Goal: Navigation & Orientation: Find specific page/section

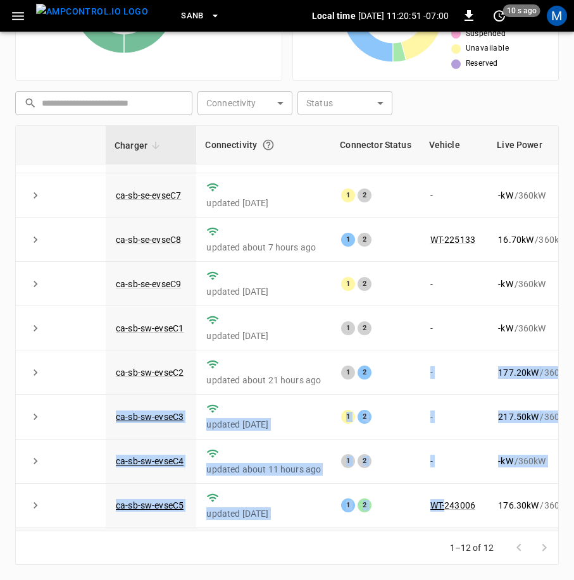
scroll to position [180, 0]
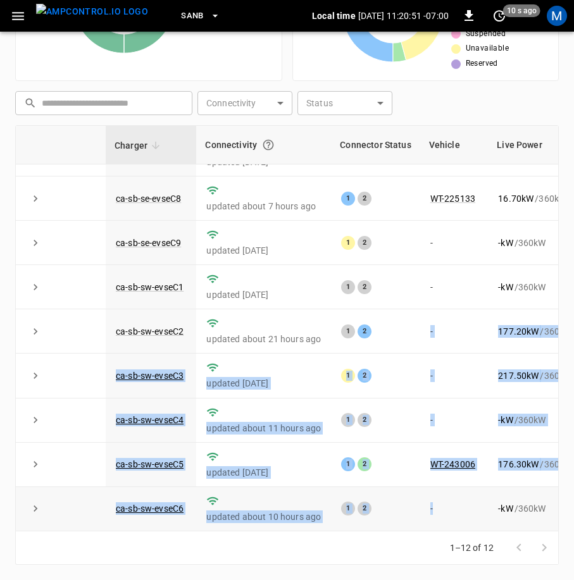
drag, startPoint x: 389, startPoint y: 522, endPoint x: 451, endPoint y: 518, distance: 61.6
click at [451, 518] on tbody "ca-sb-se-evseC10 updated [DATE] 1 2 - - kW / 360 kW - % about 5 hours ago ca-sb…" at bounding box center [372, 265] width 713 height 532
click at [398, 399] on td "1 2" at bounding box center [375, 421] width 89 height 44
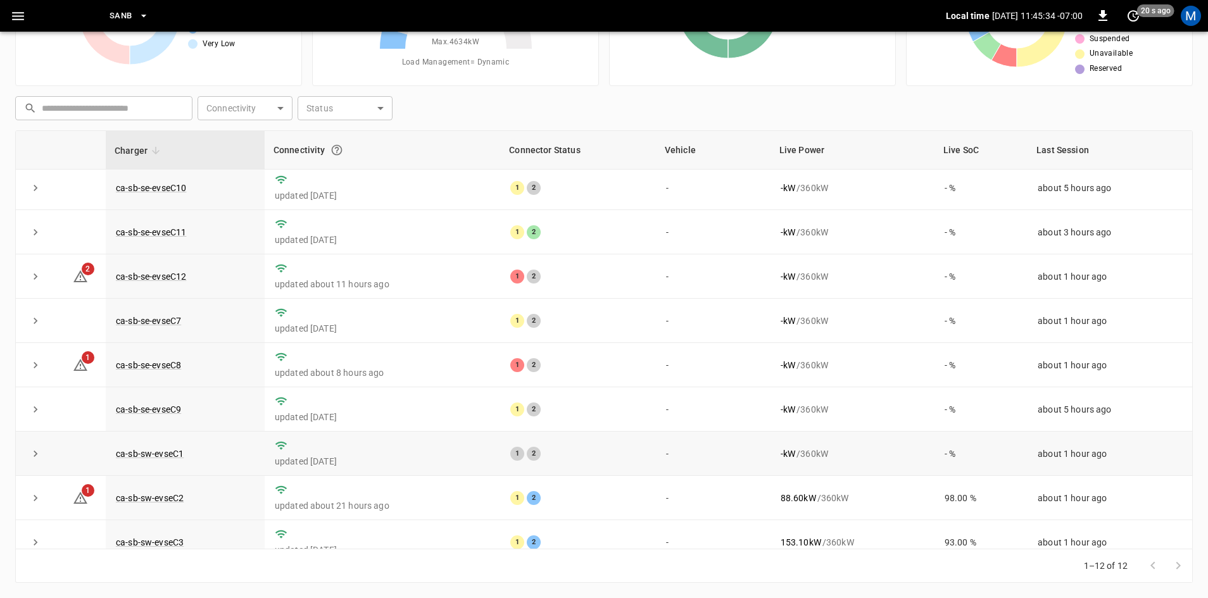
scroll to position [0, 0]
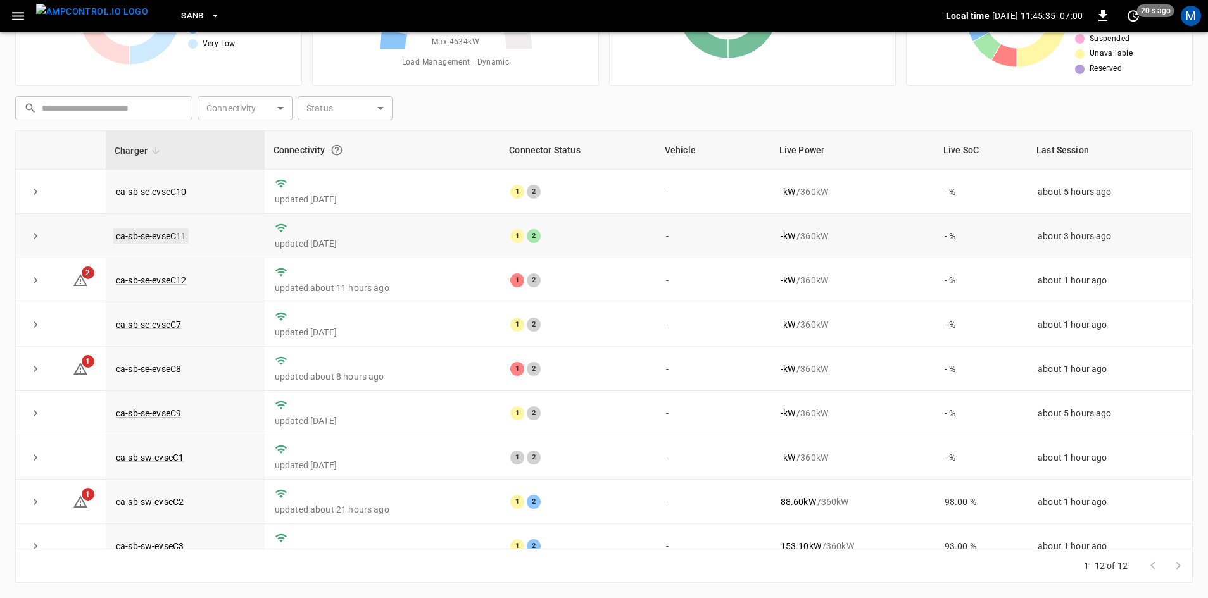
click at [169, 240] on link "ca-sb-se-evseC11" at bounding box center [150, 236] width 75 height 15
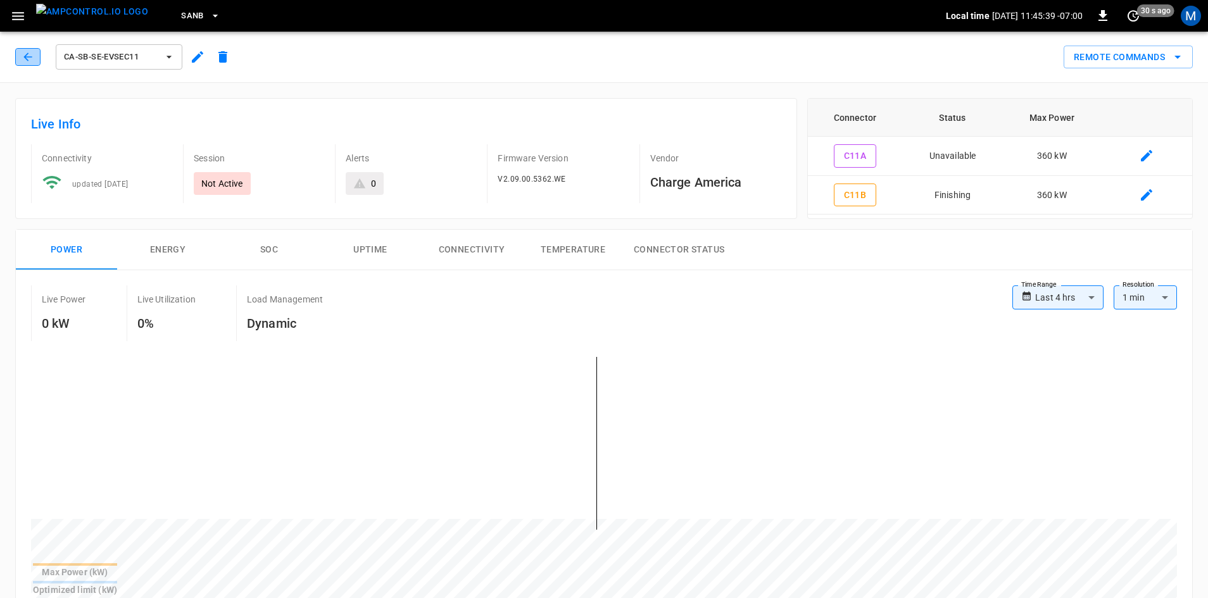
click at [23, 61] on icon "button" at bounding box center [28, 57] width 13 height 13
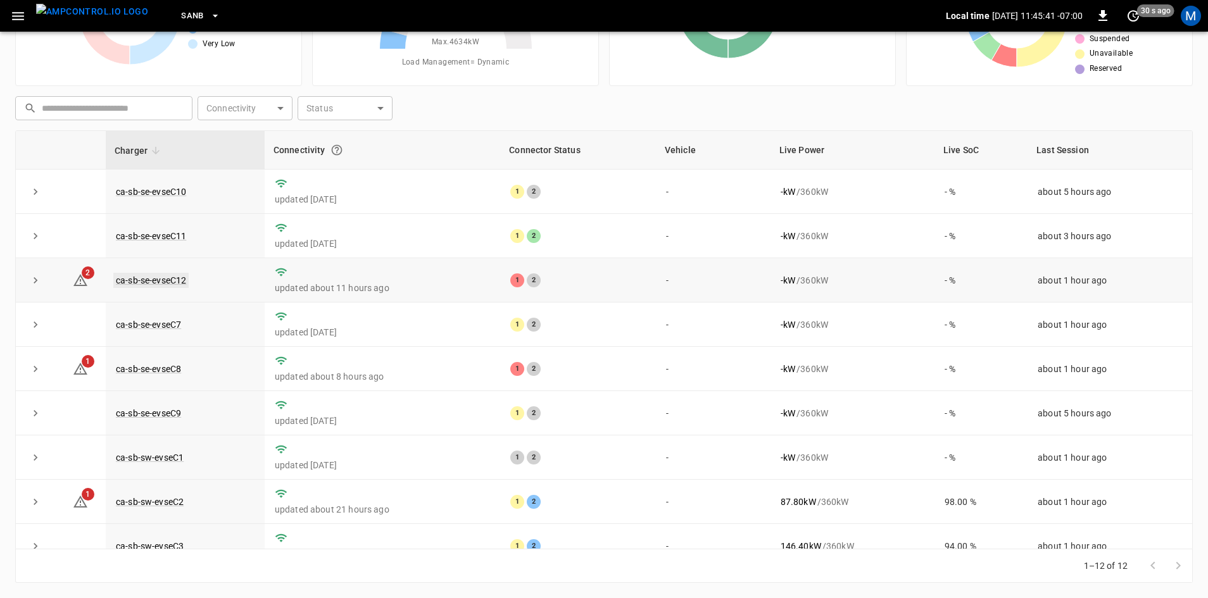
click at [167, 284] on link "ca-sb-se-evseC12" at bounding box center [150, 280] width 75 height 15
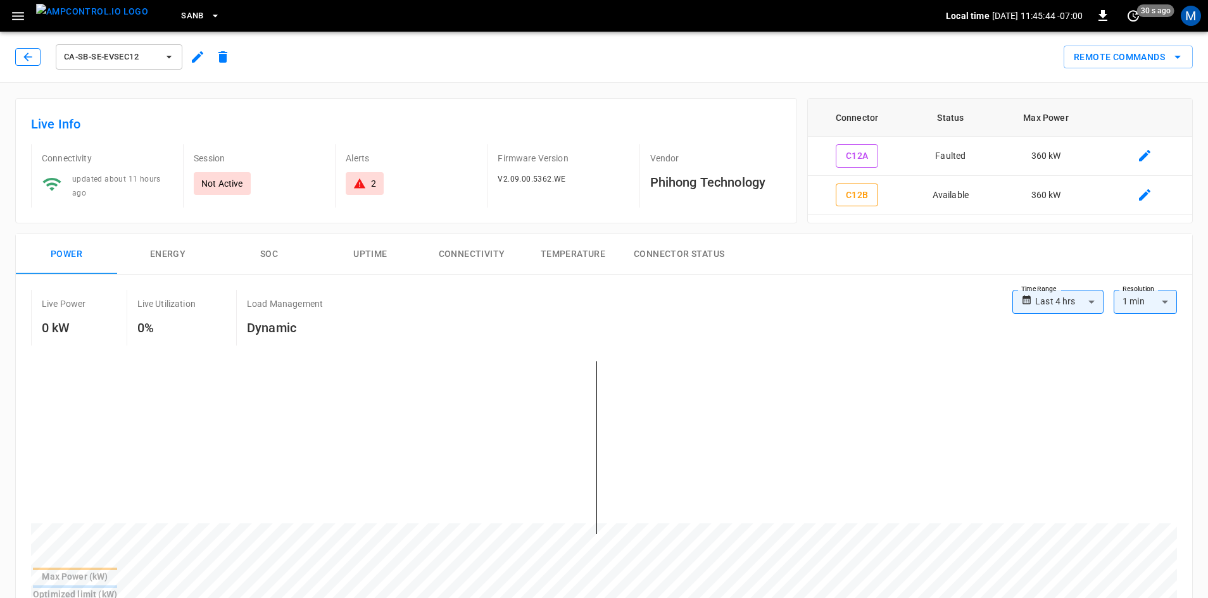
click at [37, 58] on div "ca-sb-se-evseC12" at bounding box center [125, 57] width 220 height 30
click at [36, 58] on button "button" at bounding box center [27, 57] width 25 height 18
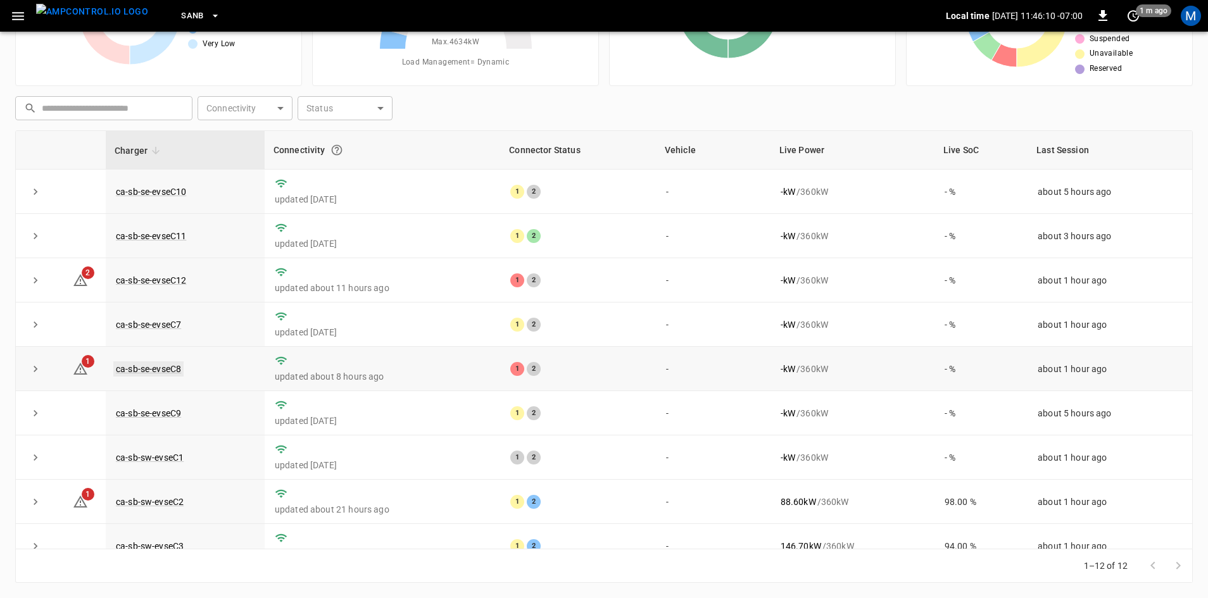
click at [164, 367] on link "ca-sb-se-evseC8" at bounding box center [148, 368] width 70 height 15
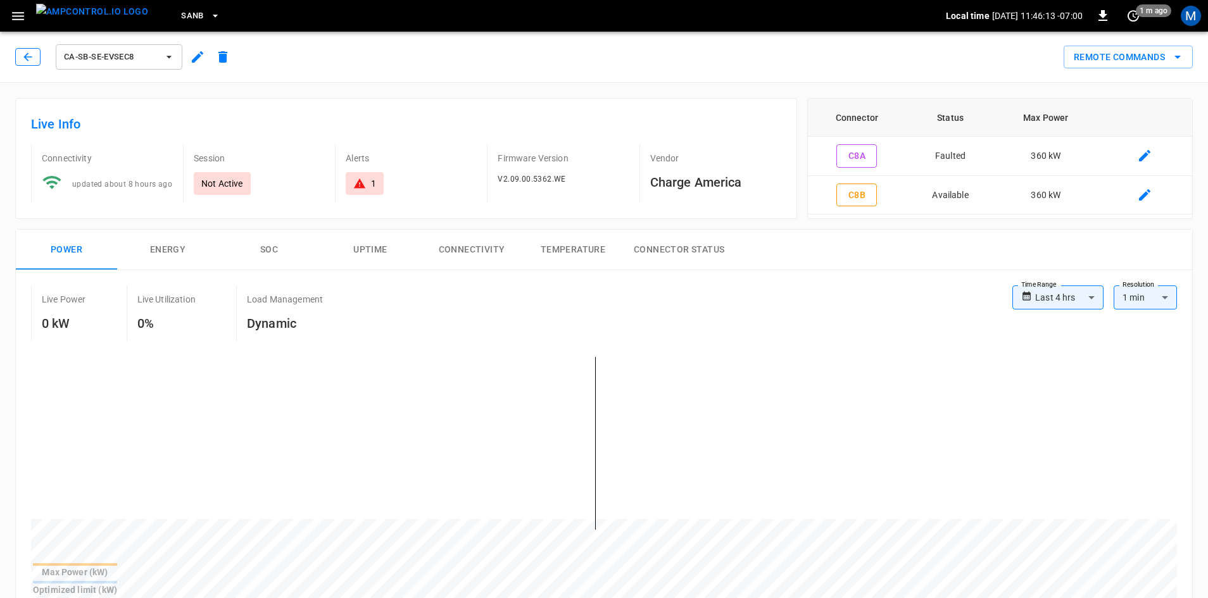
click at [33, 60] on icon "button" at bounding box center [28, 57] width 13 height 13
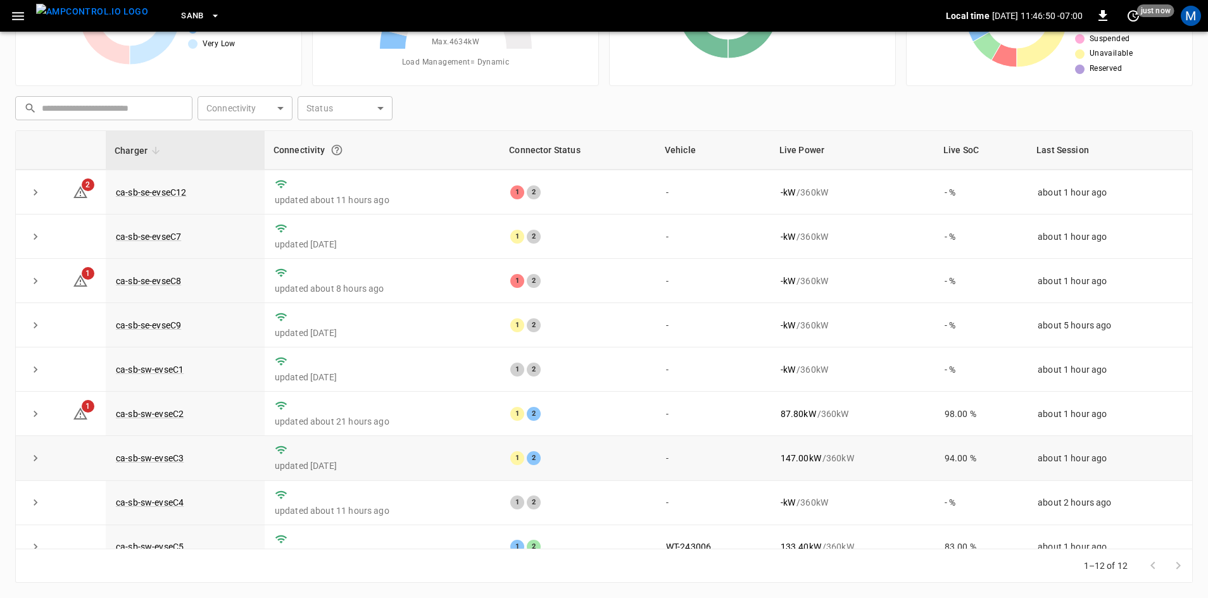
scroll to position [160, 0]
